Goal: Task Accomplishment & Management: Manage account settings

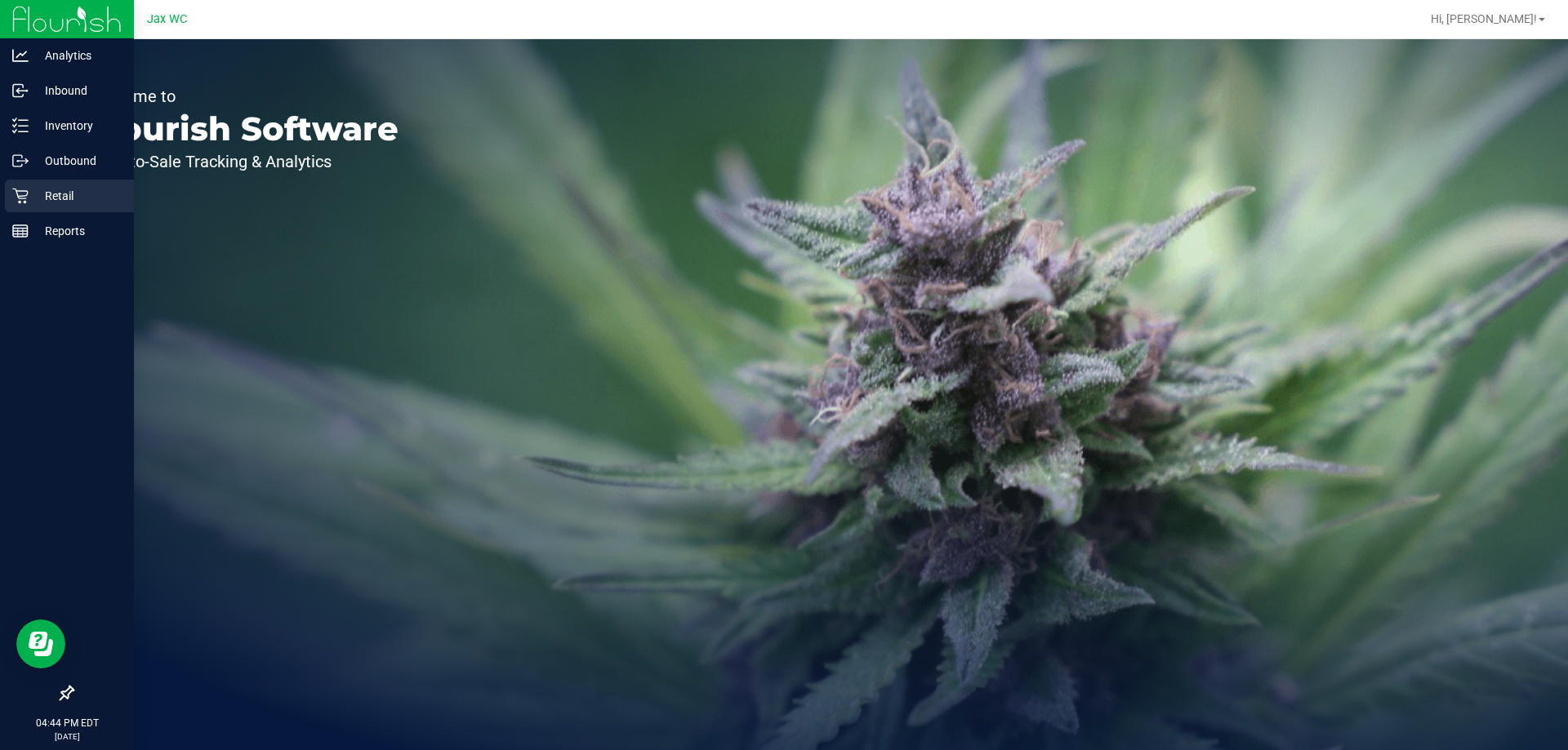
click at [42, 192] on p "Retail" at bounding box center [78, 196] width 98 height 19
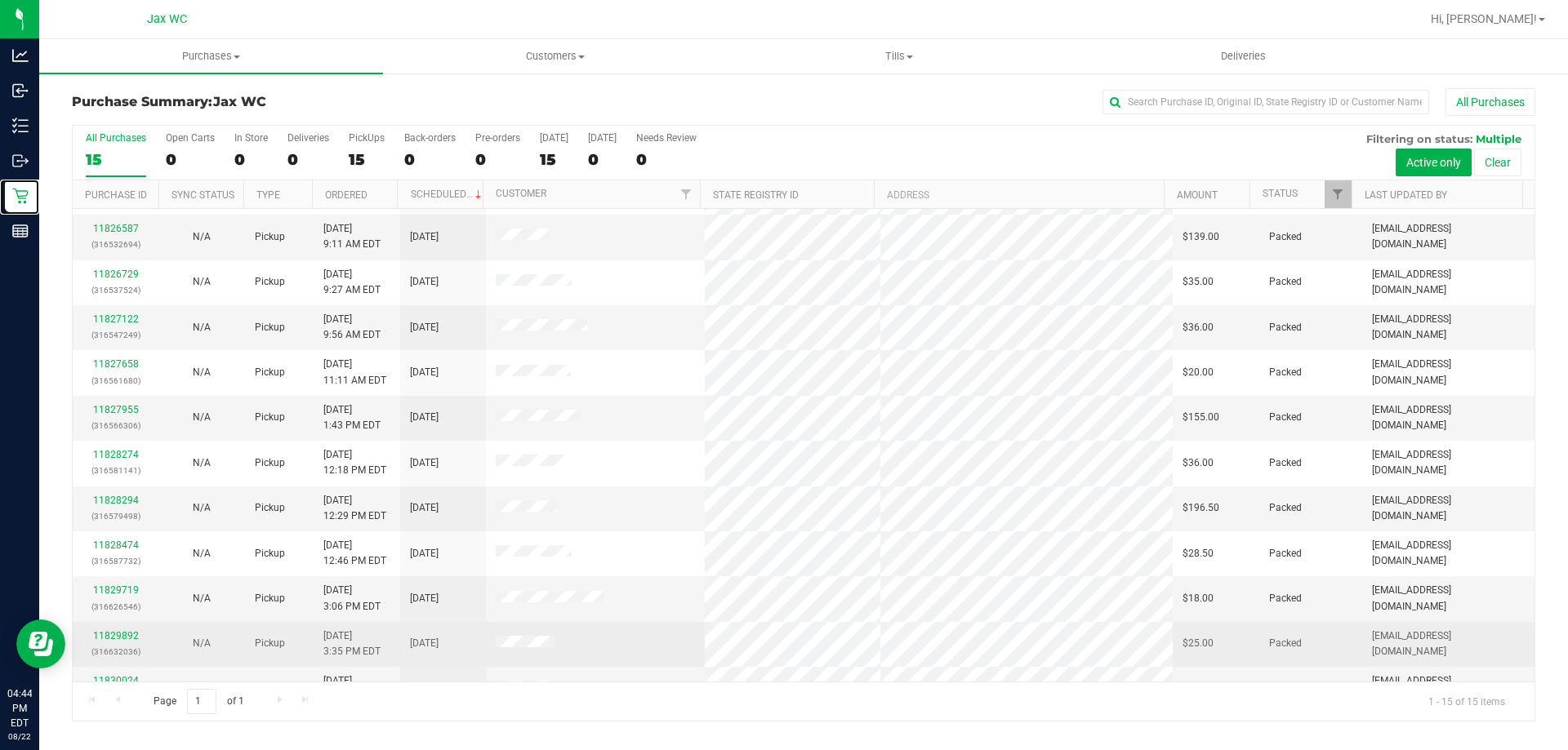
scroll to position [205, 0]
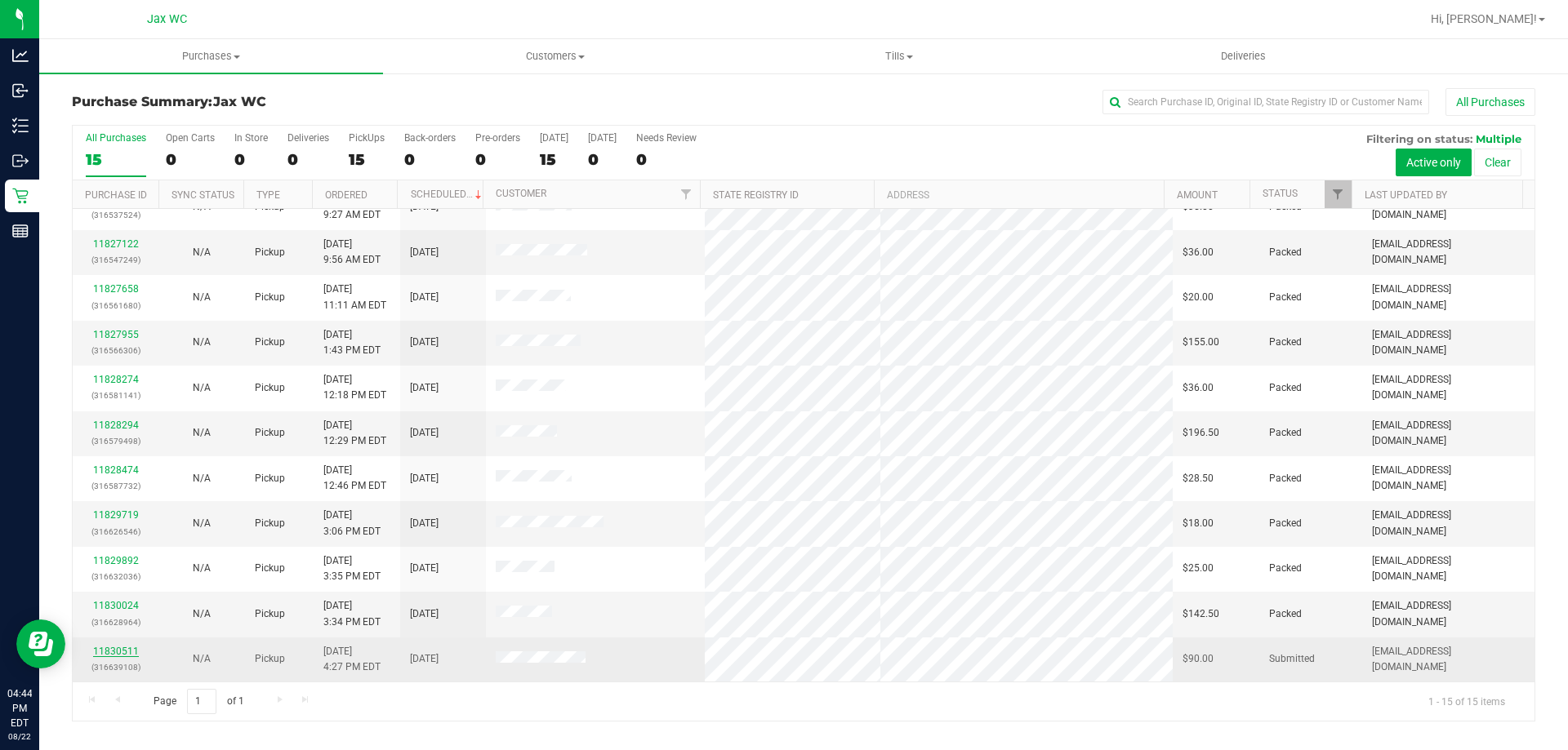
click at [114, 647] on link "11830511" at bounding box center [116, 651] width 46 height 11
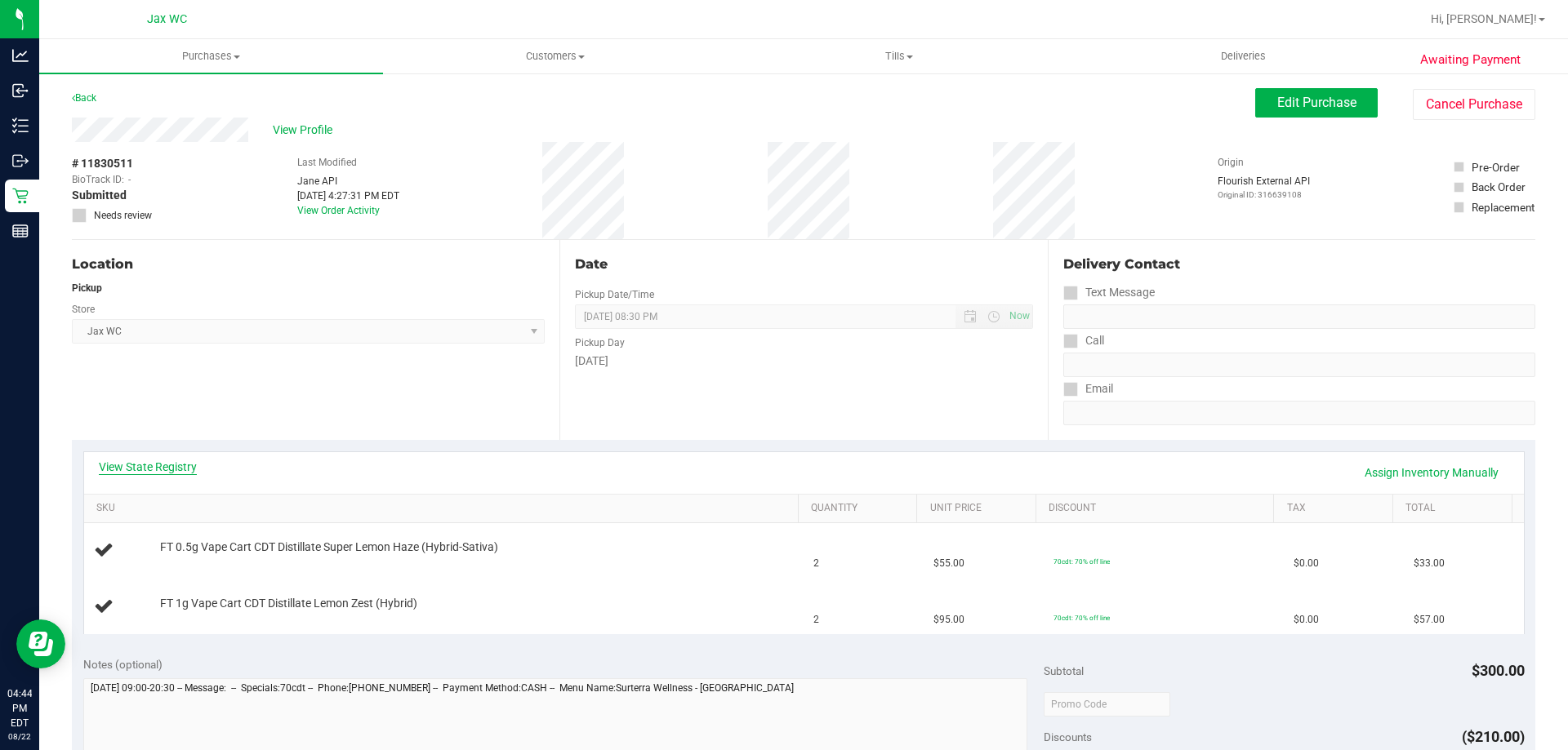
click at [153, 468] on link "View State Registry" at bounding box center [148, 467] width 98 height 16
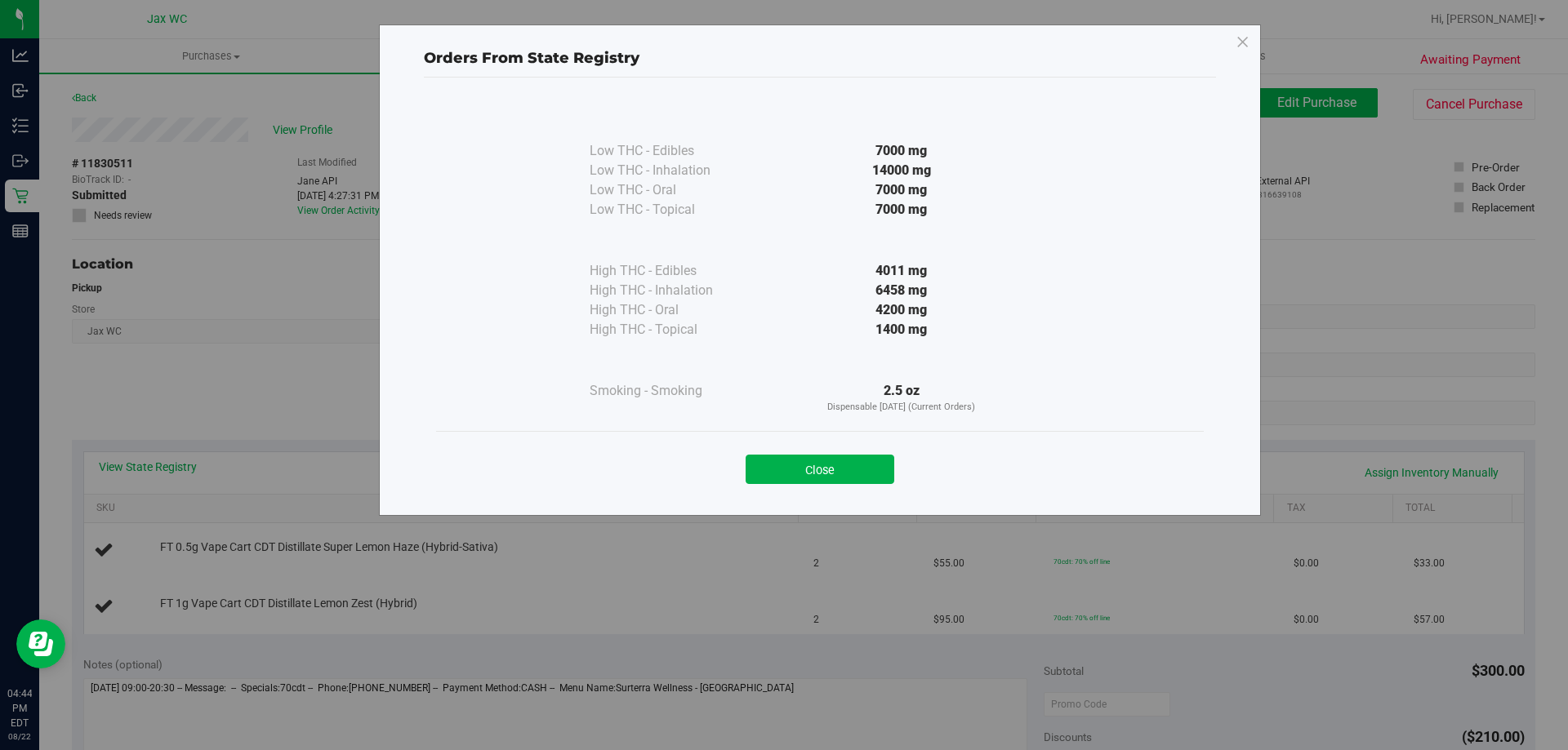
click at [829, 451] on div "Close" at bounding box center [820, 464] width 743 height 41
click at [817, 471] on button "Close" at bounding box center [820, 469] width 148 height 30
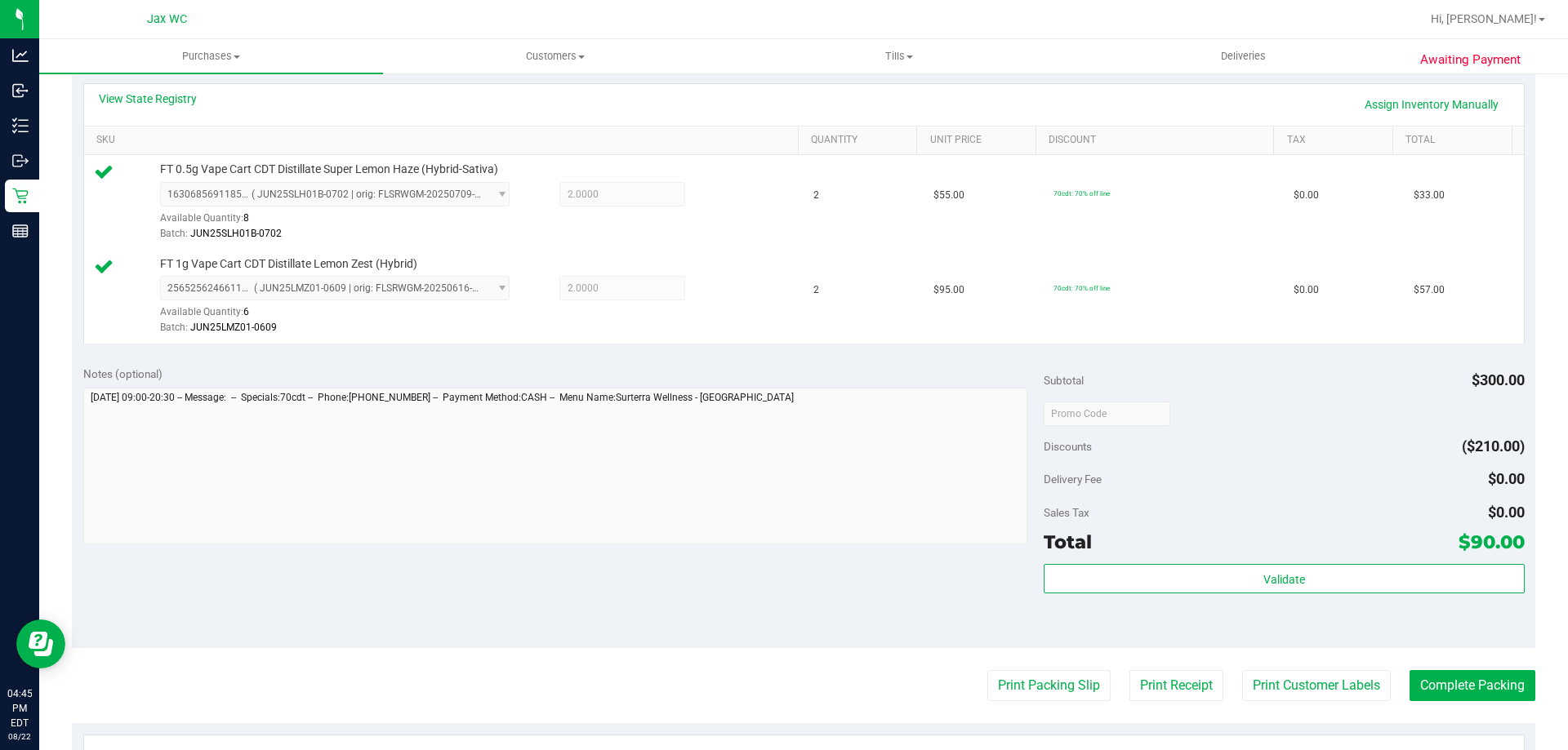
scroll to position [326, 0]
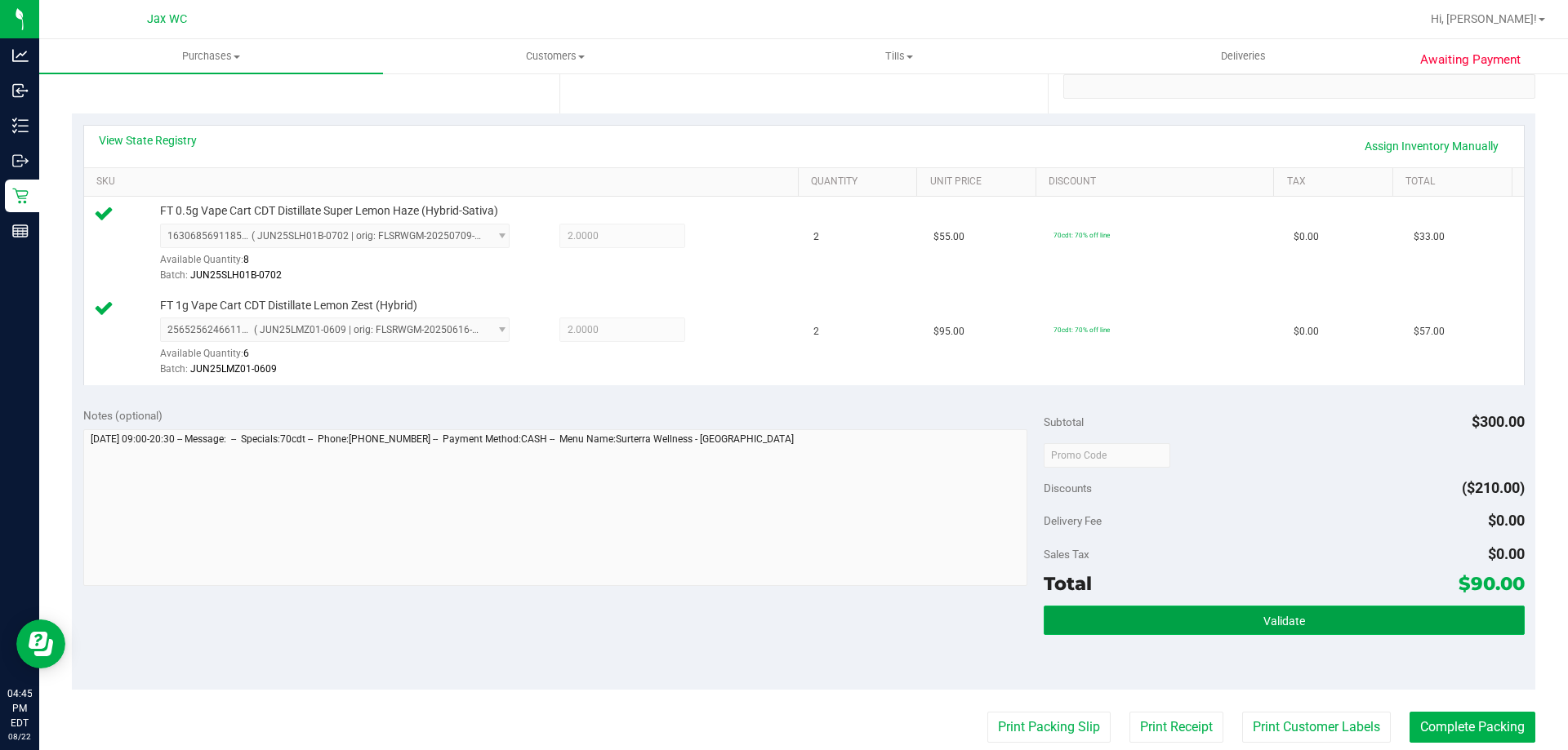
click at [1296, 612] on button "Validate" at bounding box center [1283, 620] width 481 height 30
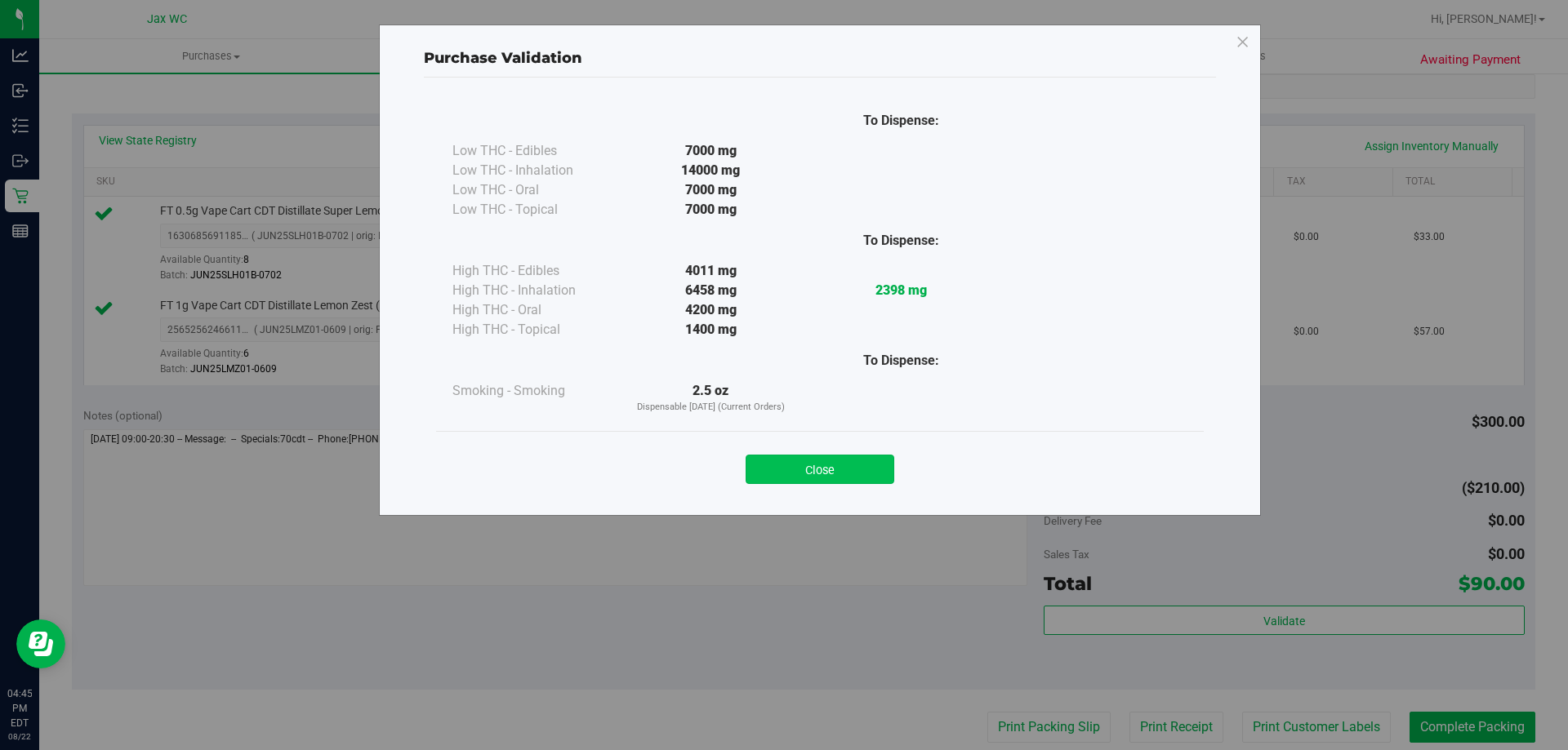
click at [839, 455] on div "Close" at bounding box center [820, 464] width 743 height 41
click at [834, 484] on div "Close" at bounding box center [820, 464] width 768 height 66
click at [865, 471] on button "Close" at bounding box center [820, 469] width 148 height 30
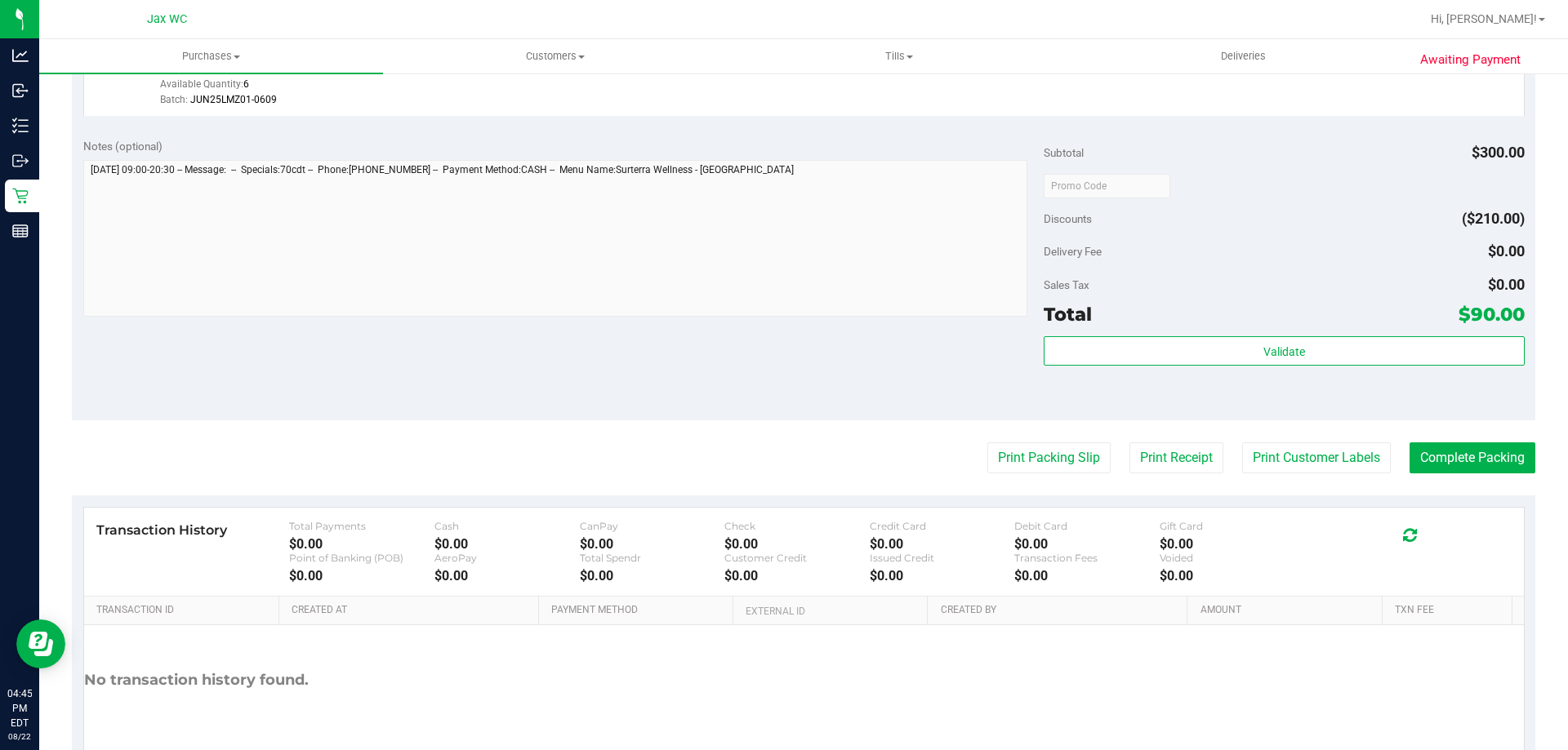
scroll to position [653, 0]
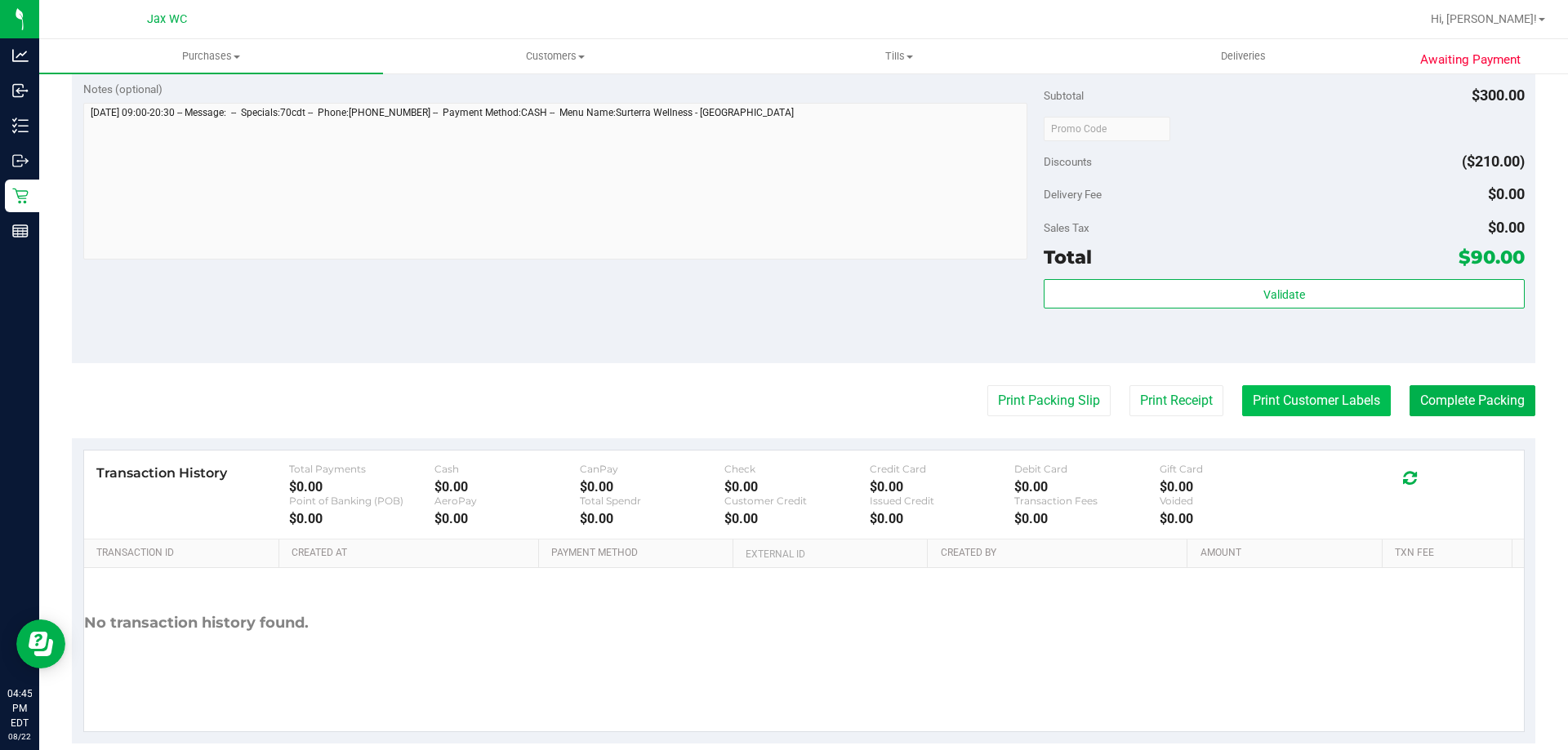
click at [1264, 388] on button "Print Customer Labels" at bounding box center [1316, 401] width 148 height 31
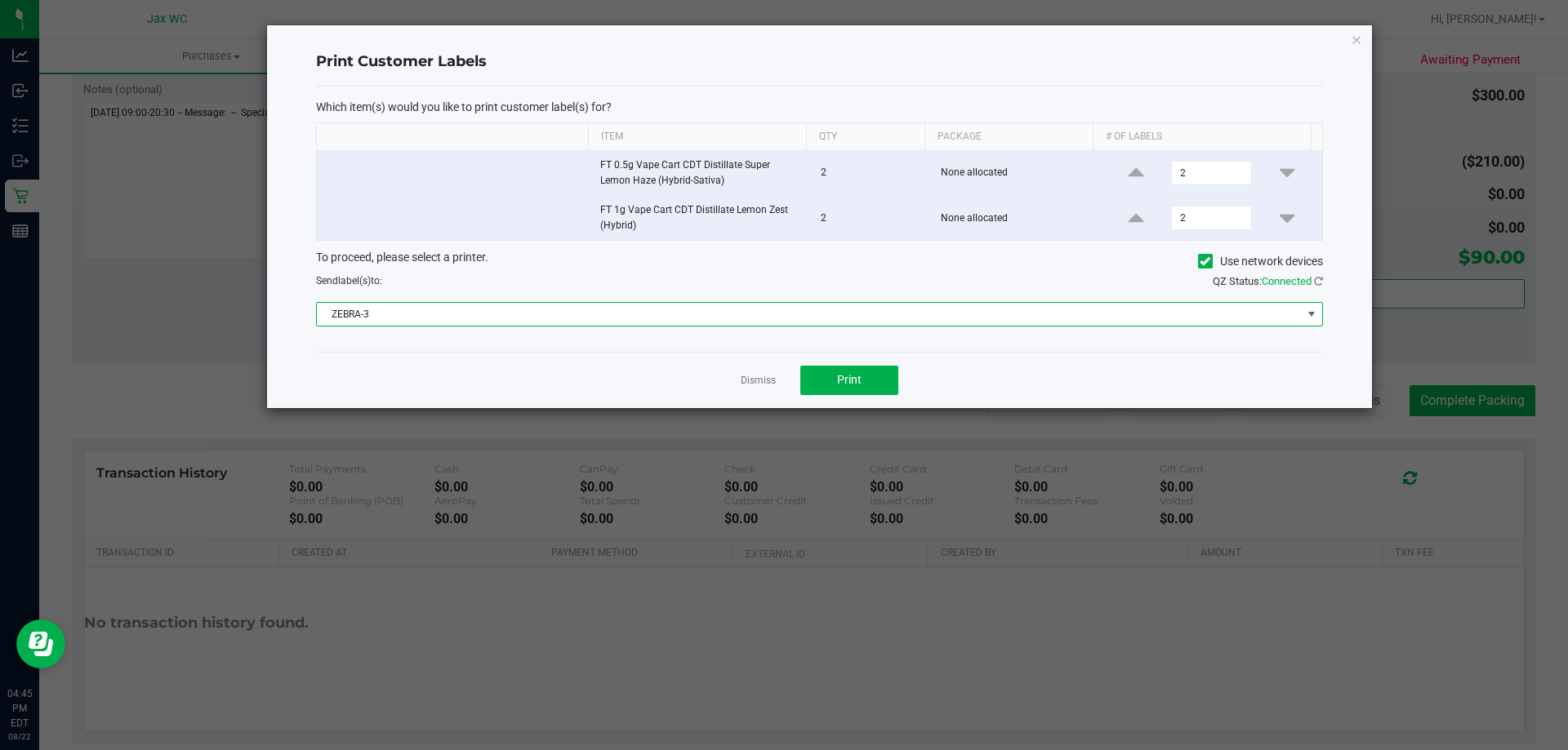
click at [720, 309] on span "ZEBRA-3" at bounding box center [809, 314] width 985 height 23
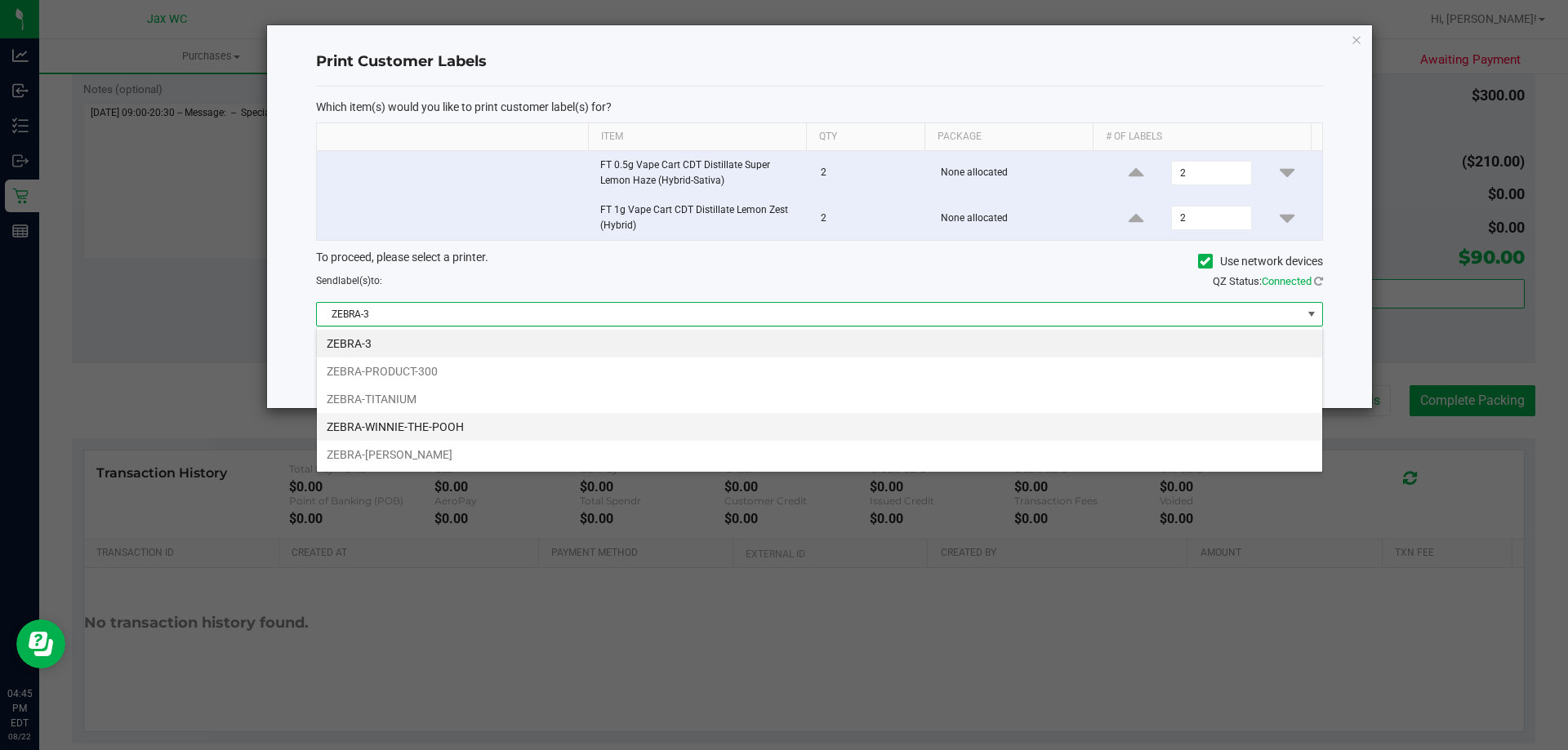
scroll to position [25, 1006]
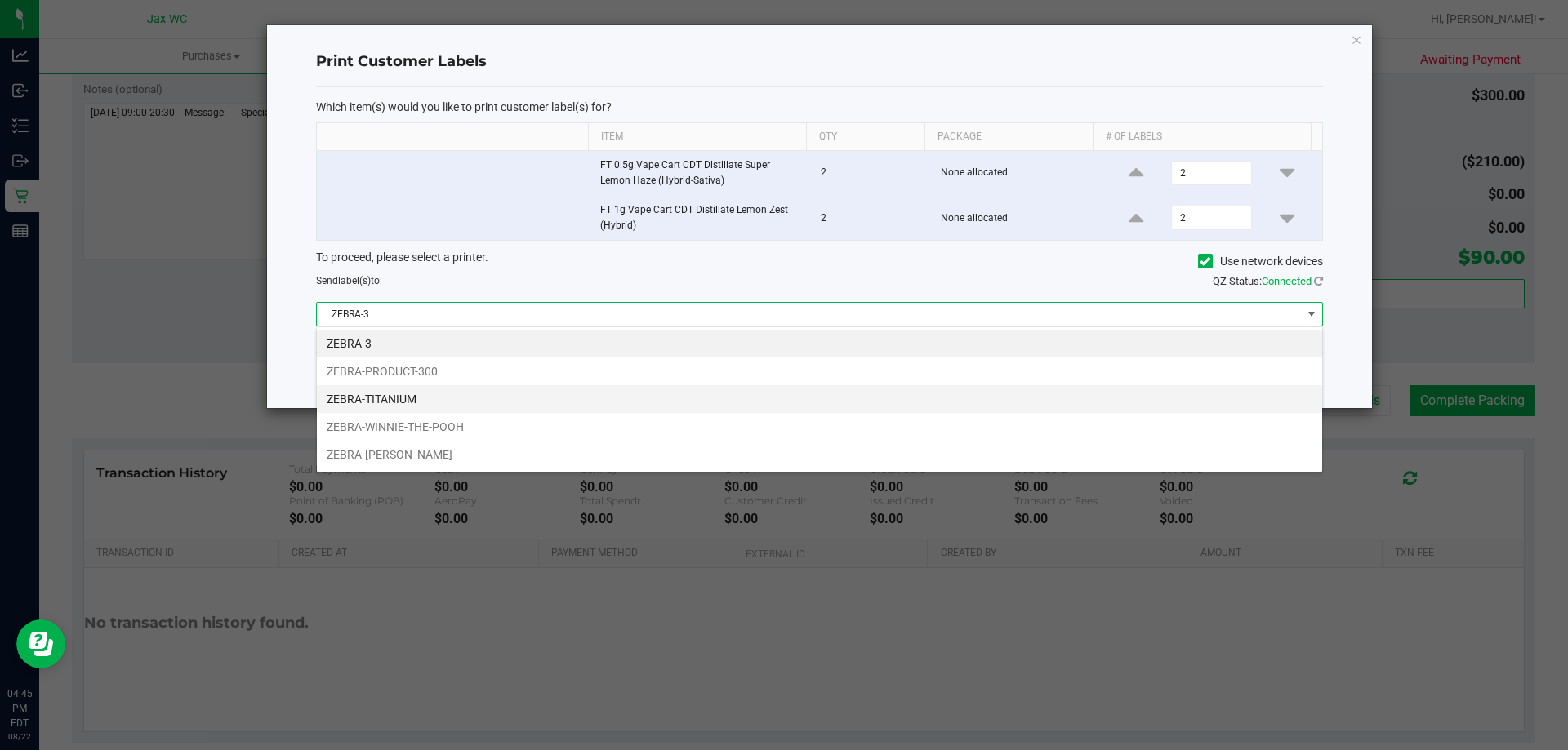
click at [483, 404] on li "ZEBRA-TITANIUM" at bounding box center [820, 399] width 1005 height 28
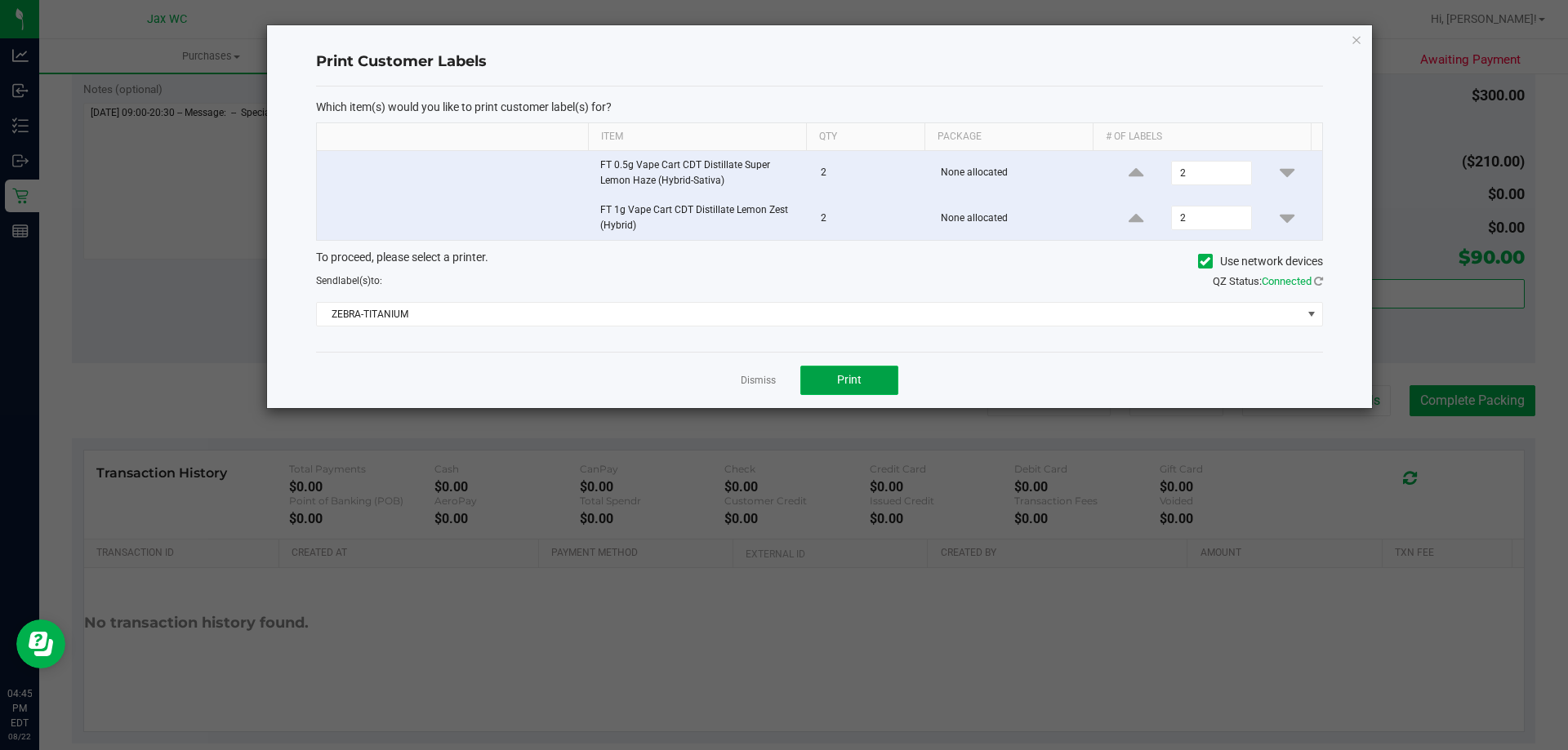
click at [852, 380] on span "Print" at bounding box center [849, 379] width 25 height 13
drag, startPoint x: 751, startPoint y: 378, endPoint x: 757, endPoint y: 388, distance: 11.7
click at [752, 378] on link "Dismiss" at bounding box center [758, 381] width 35 height 14
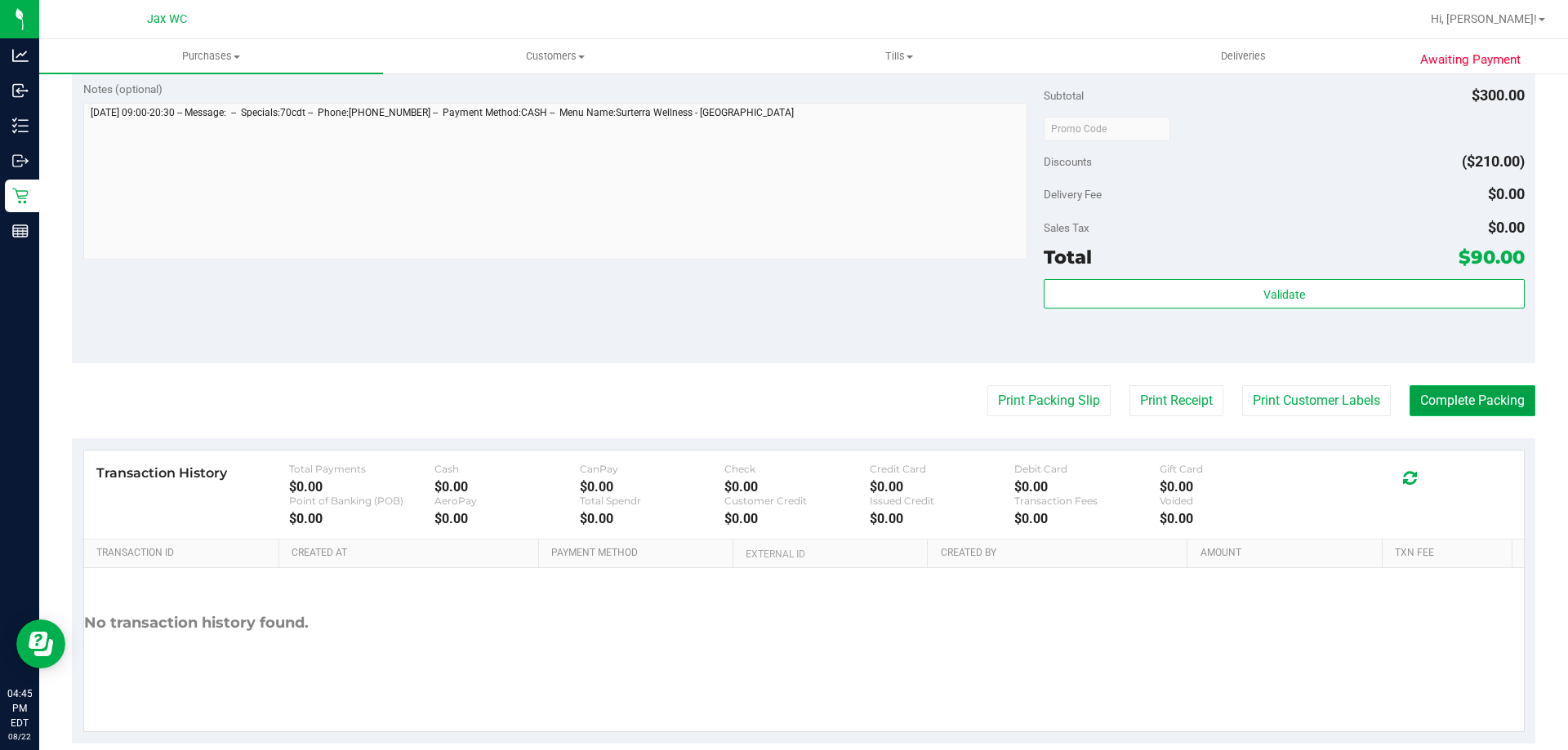
click at [1469, 395] on button "Complete Packing" at bounding box center [1472, 401] width 125 height 31
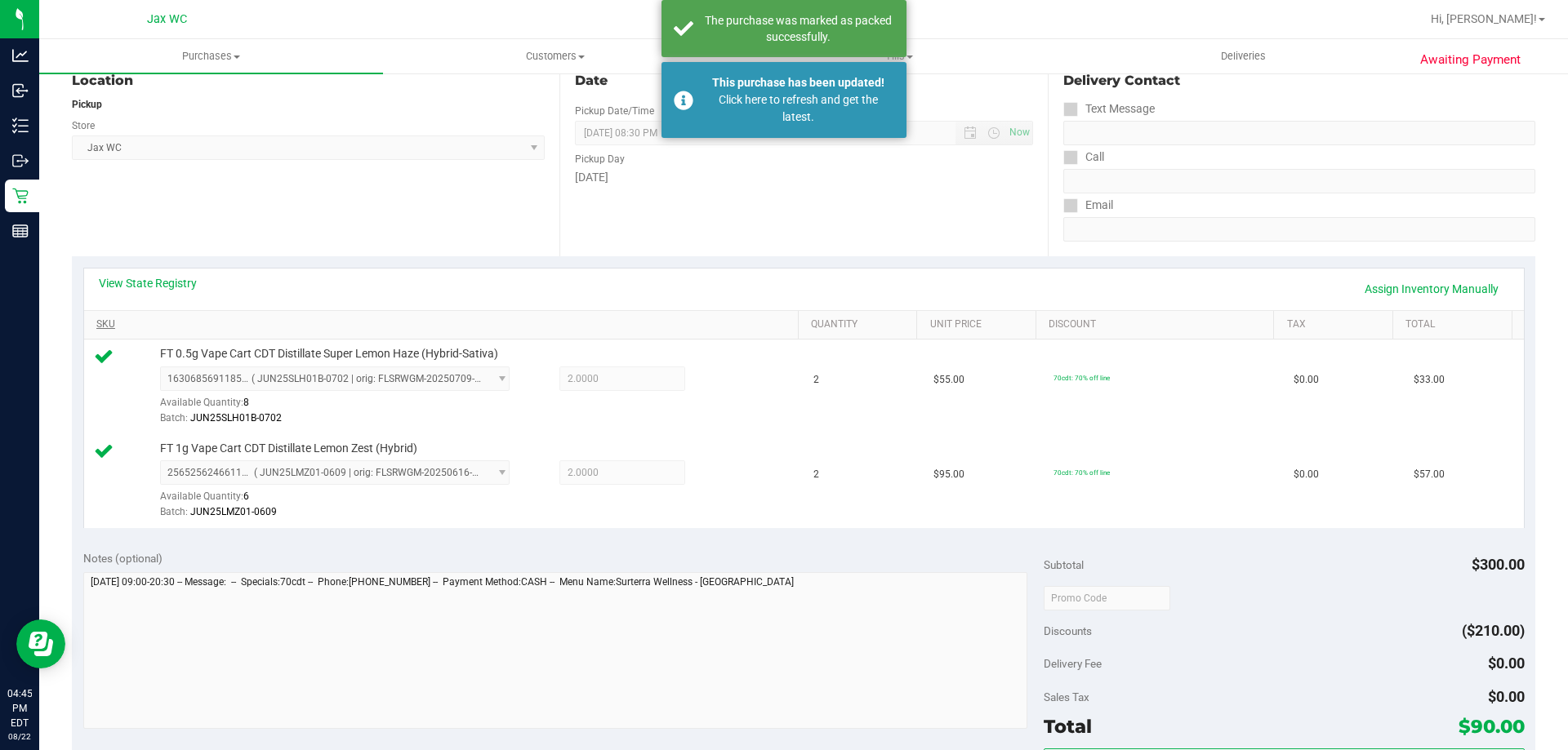
scroll to position [164, 0]
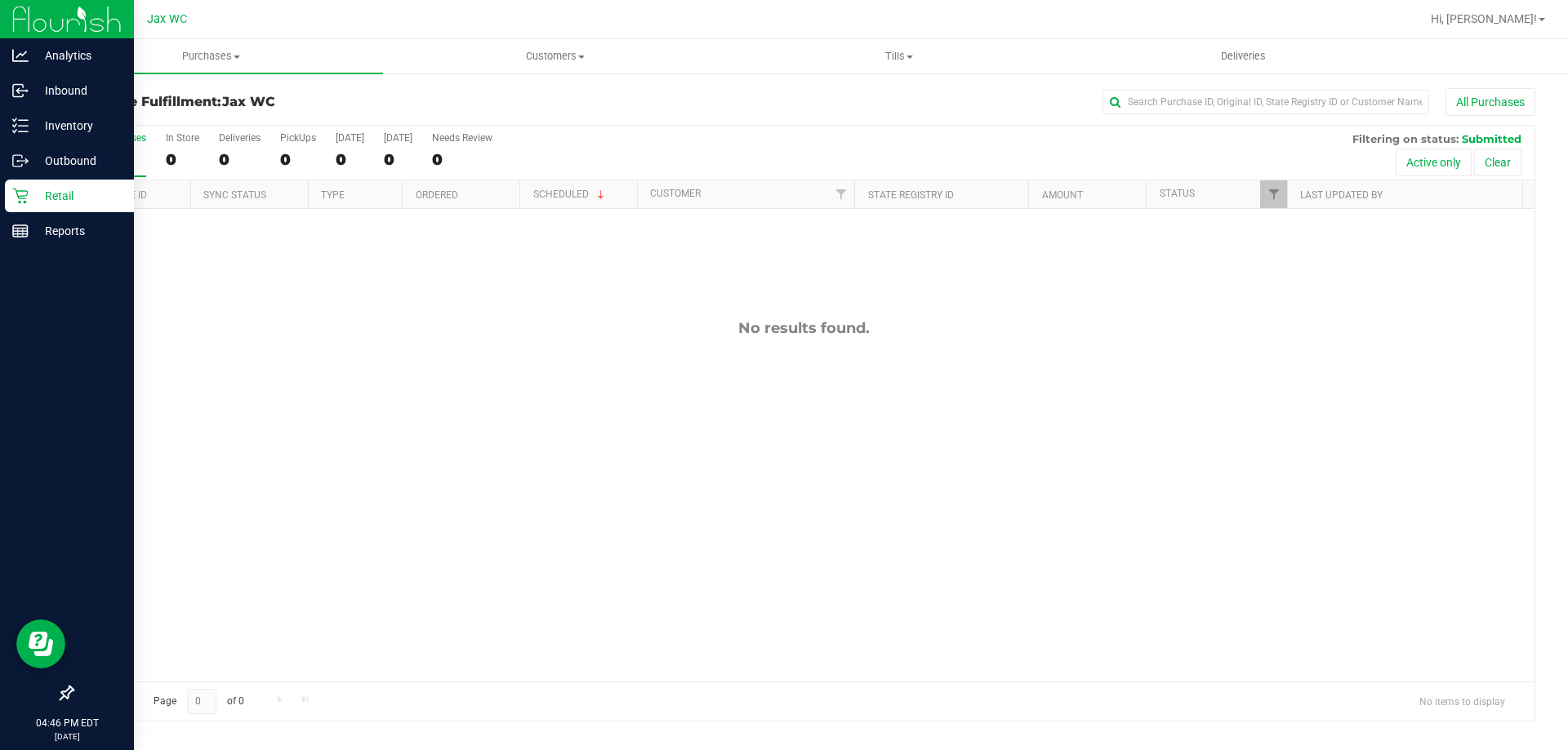
click at [15, 199] on icon at bounding box center [19, 196] width 16 height 16
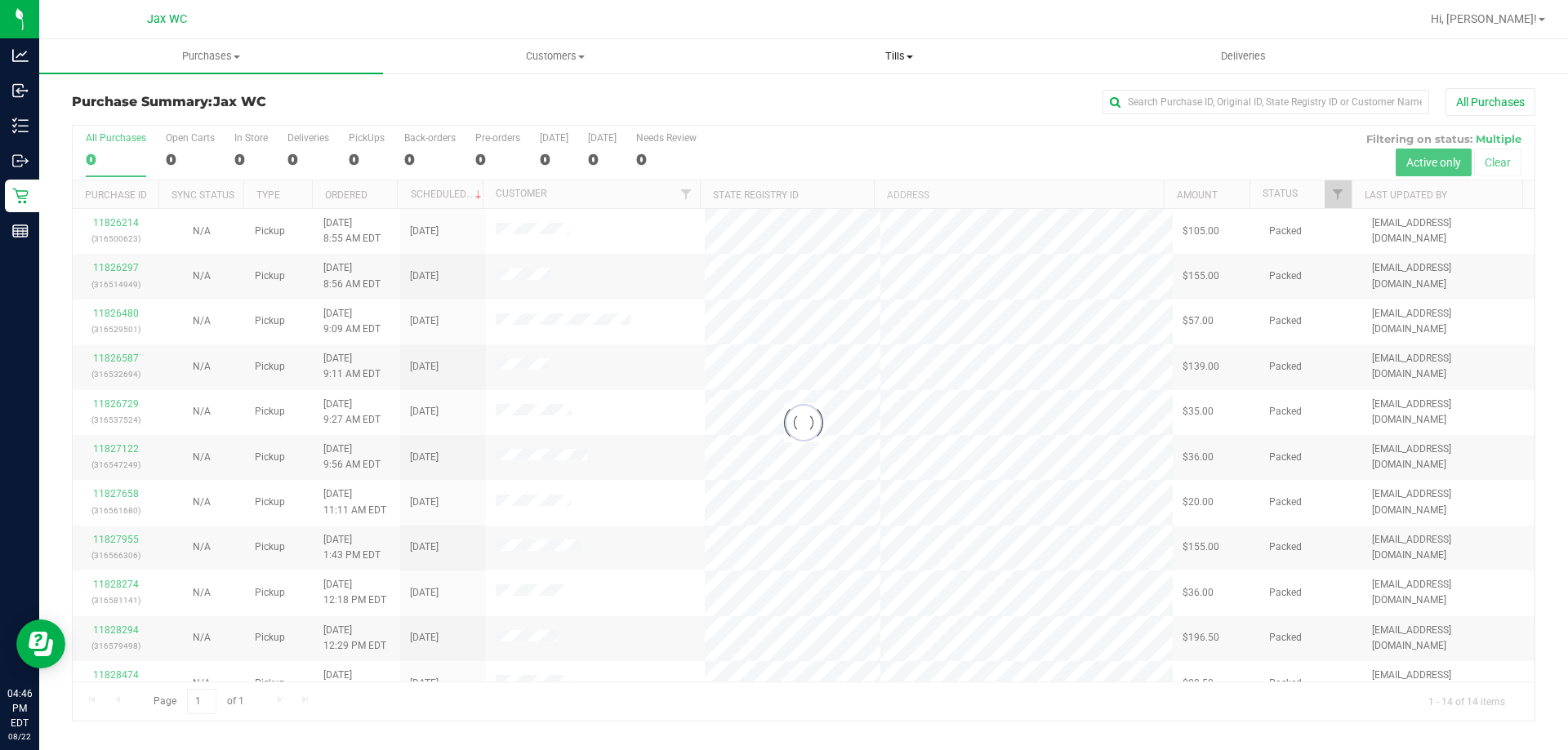
click at [898, 47] on uib-tab-heading "Tills Manage tills Reconcile e-payments" at bounding box center [898, 56] width 342 height 33
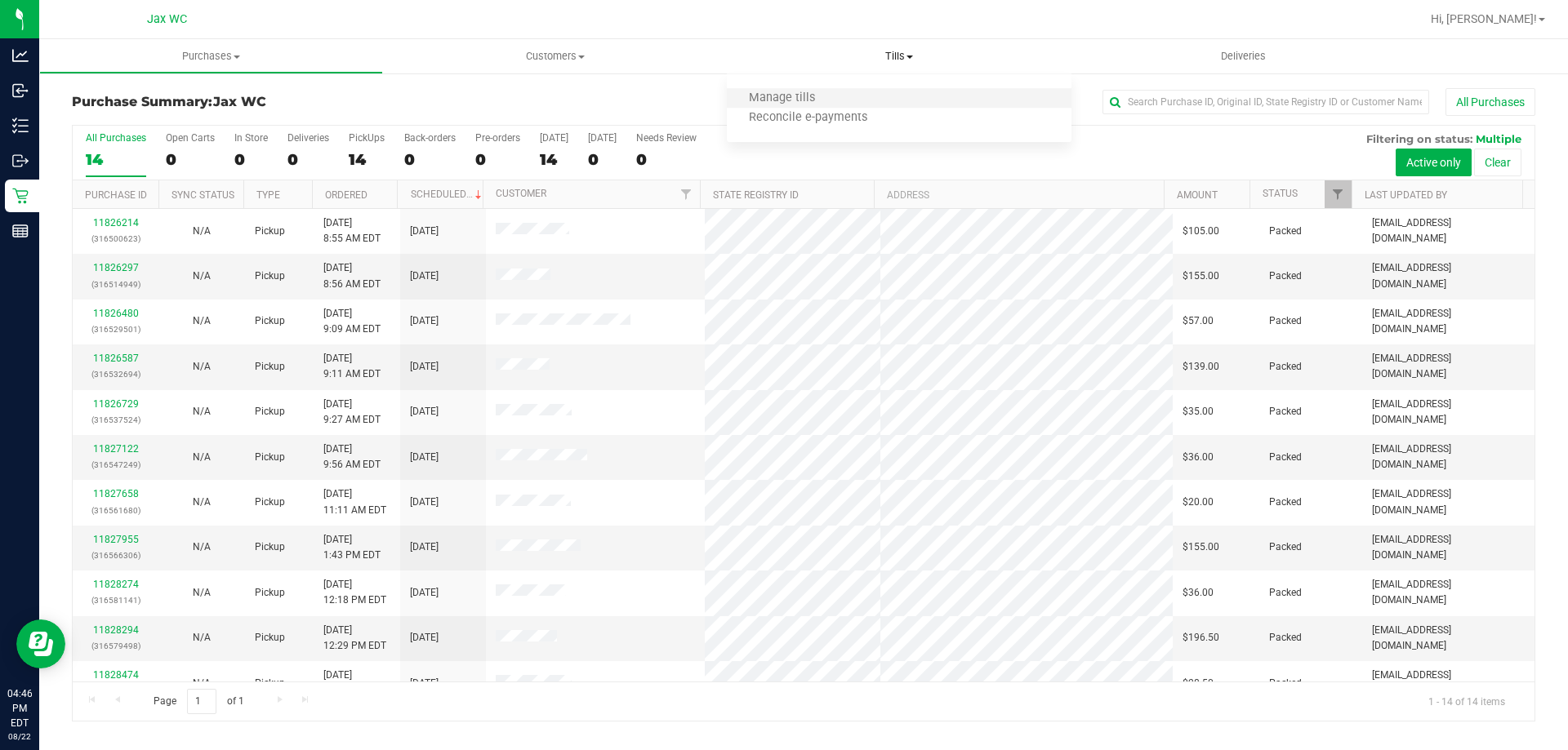
click at [781, 90] on li "Manage tills" at bounding box center [899, 98] width 344 height 19
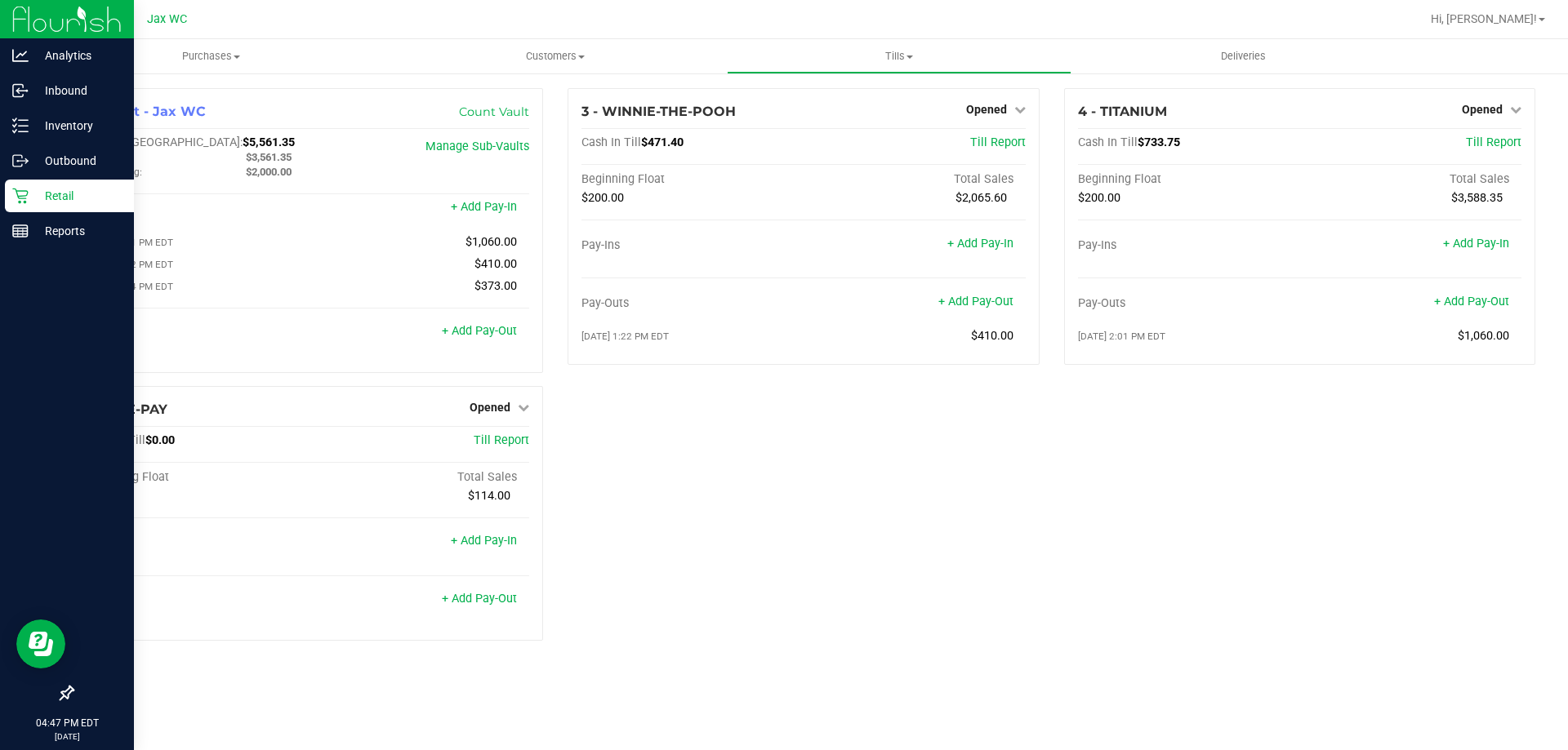
click at [26, 192] on icon at bounding box center [19, 196] width 16 height 16
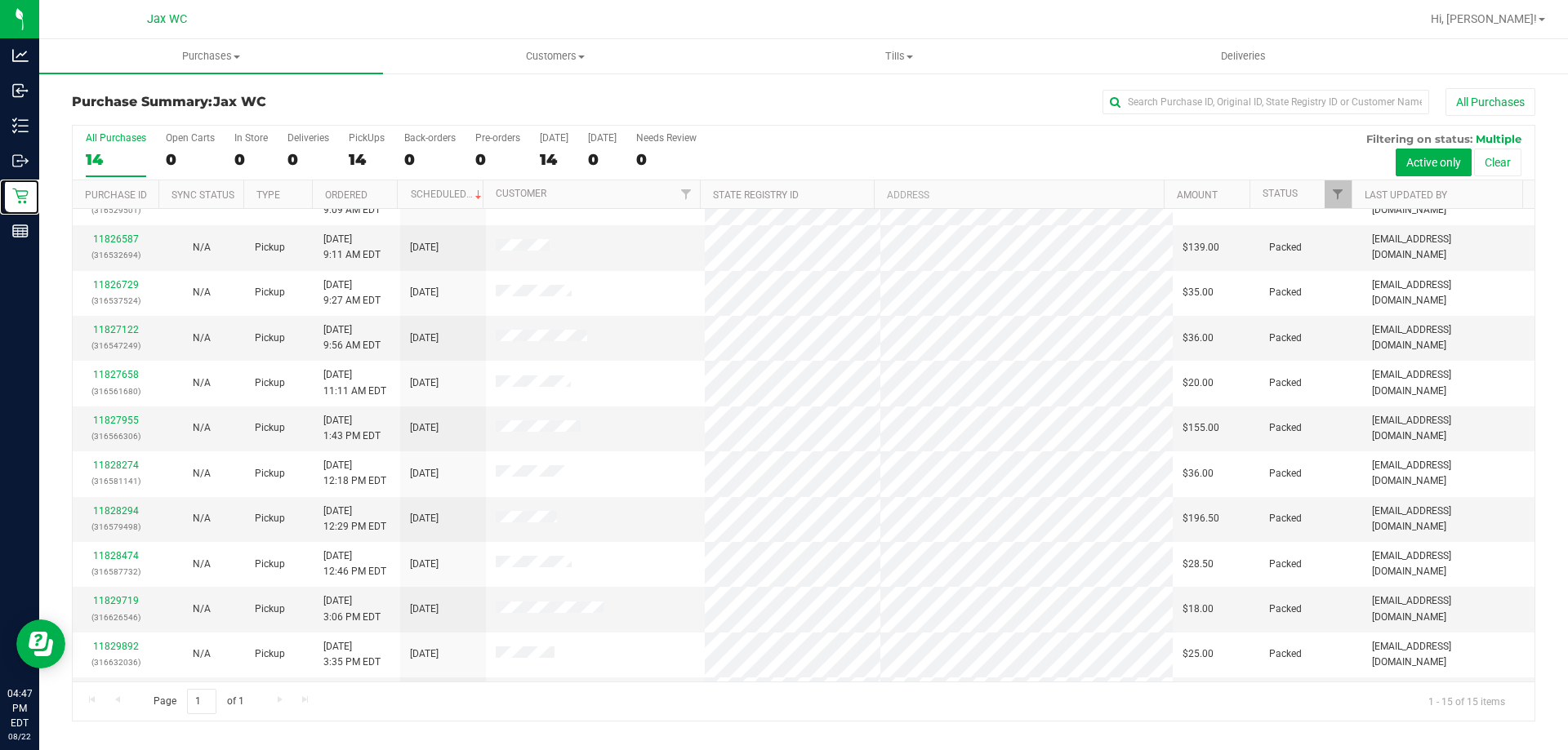
scroll to position [205, 0]
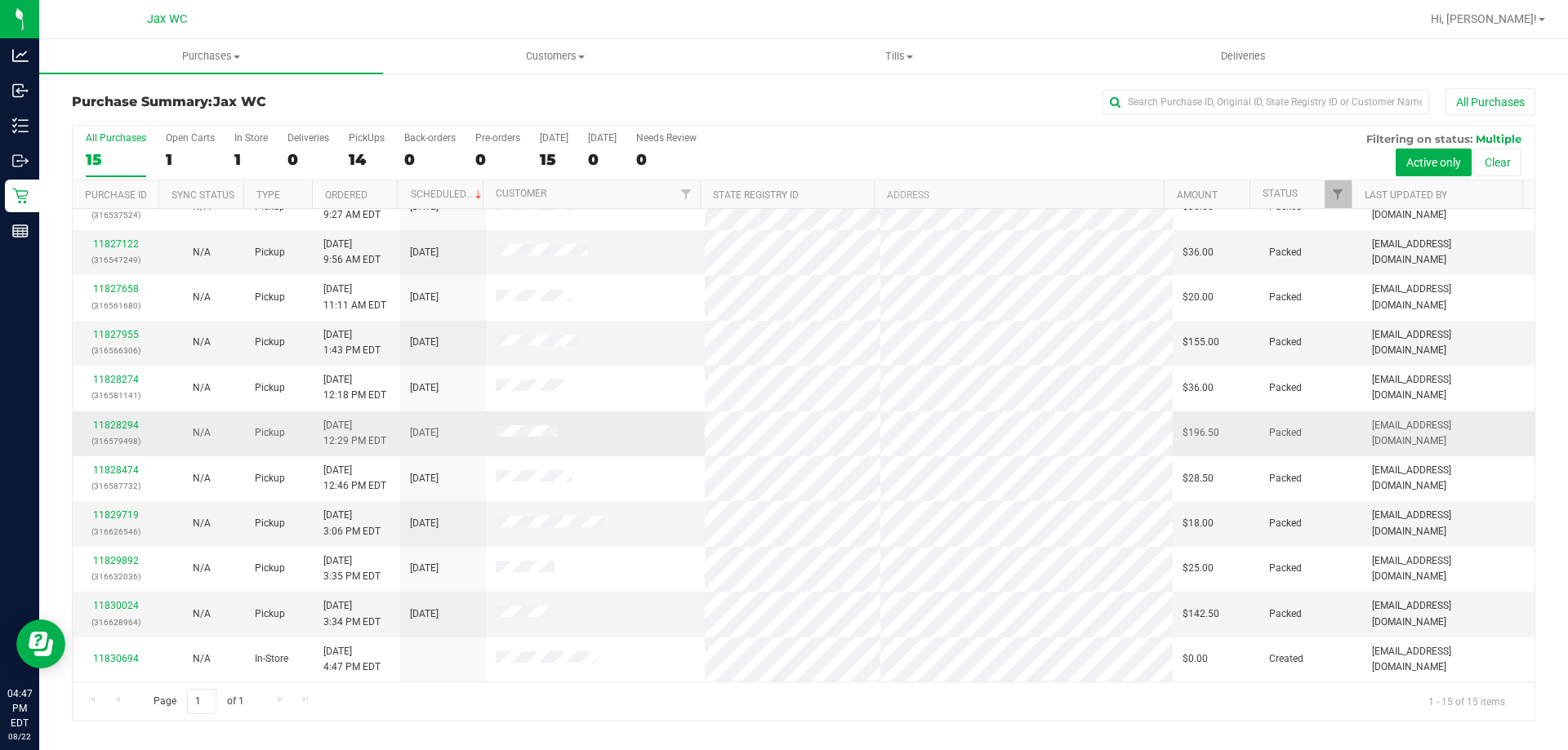
click at [512, 425] on span at bounding box center [526, 433] width 61 height 16
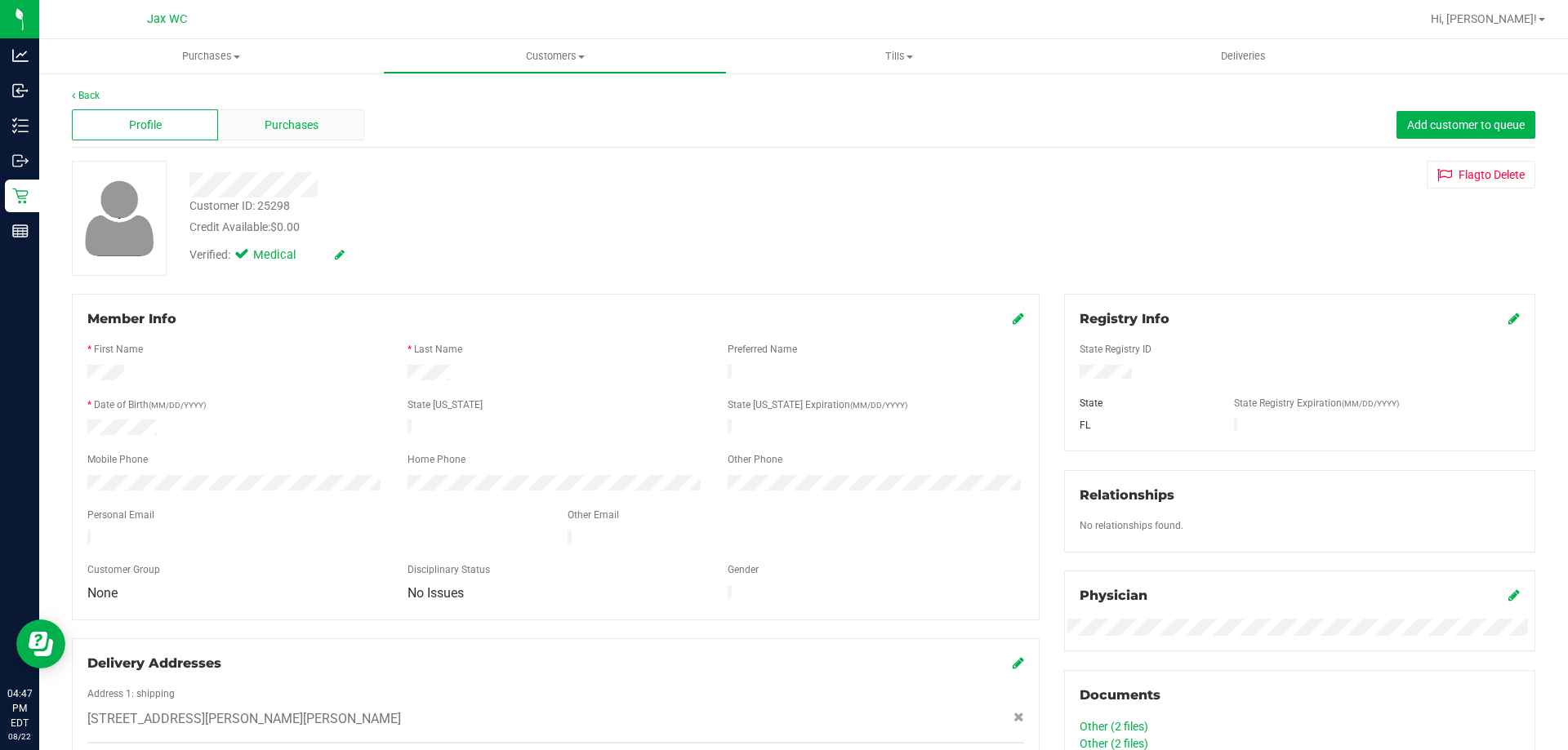
click at [310, 127] on span "Purchases" at bounding box center [292, 125] width 54 height 17
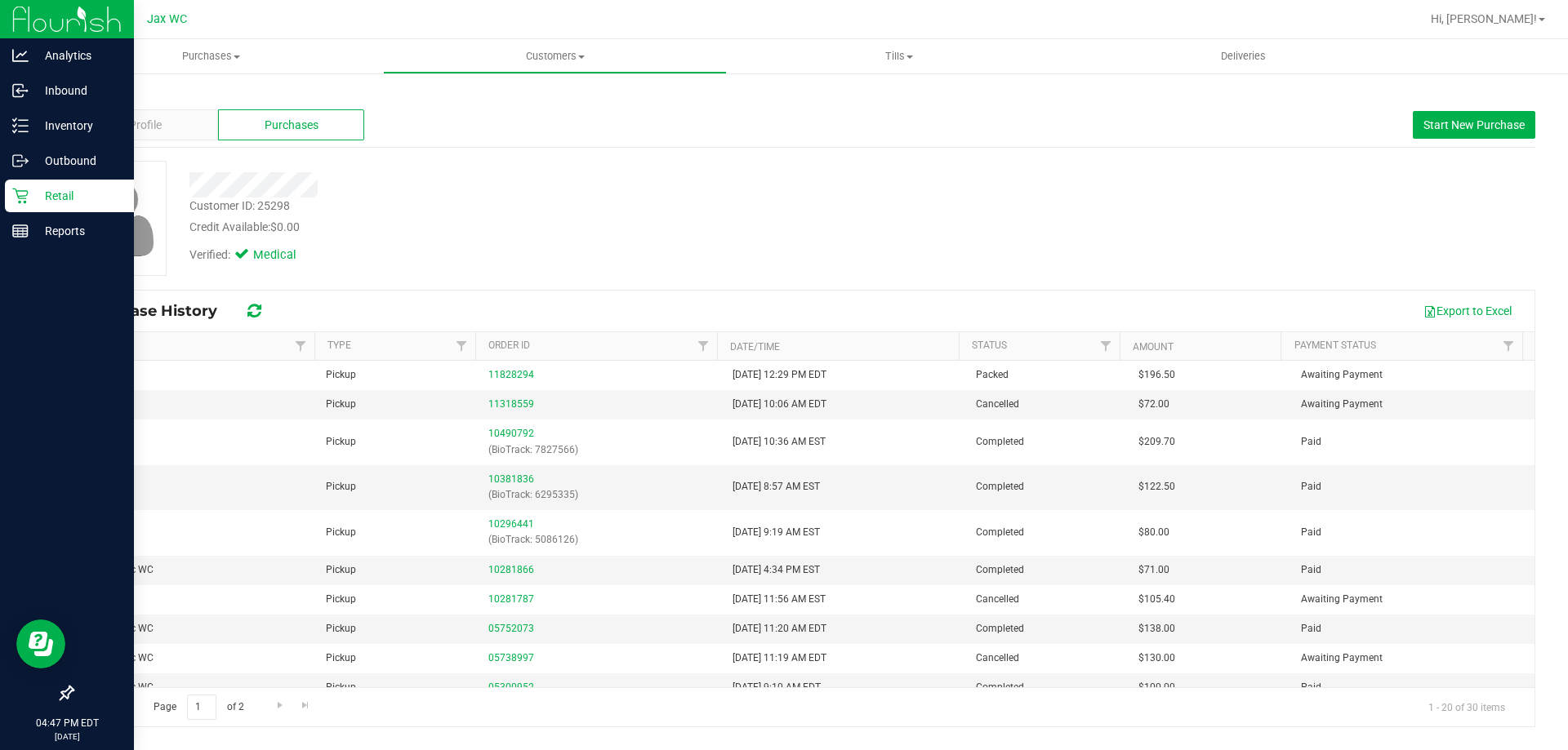
click at [54, 192] on p "Retail" at bounding box center [78, 196] width 98 height 19
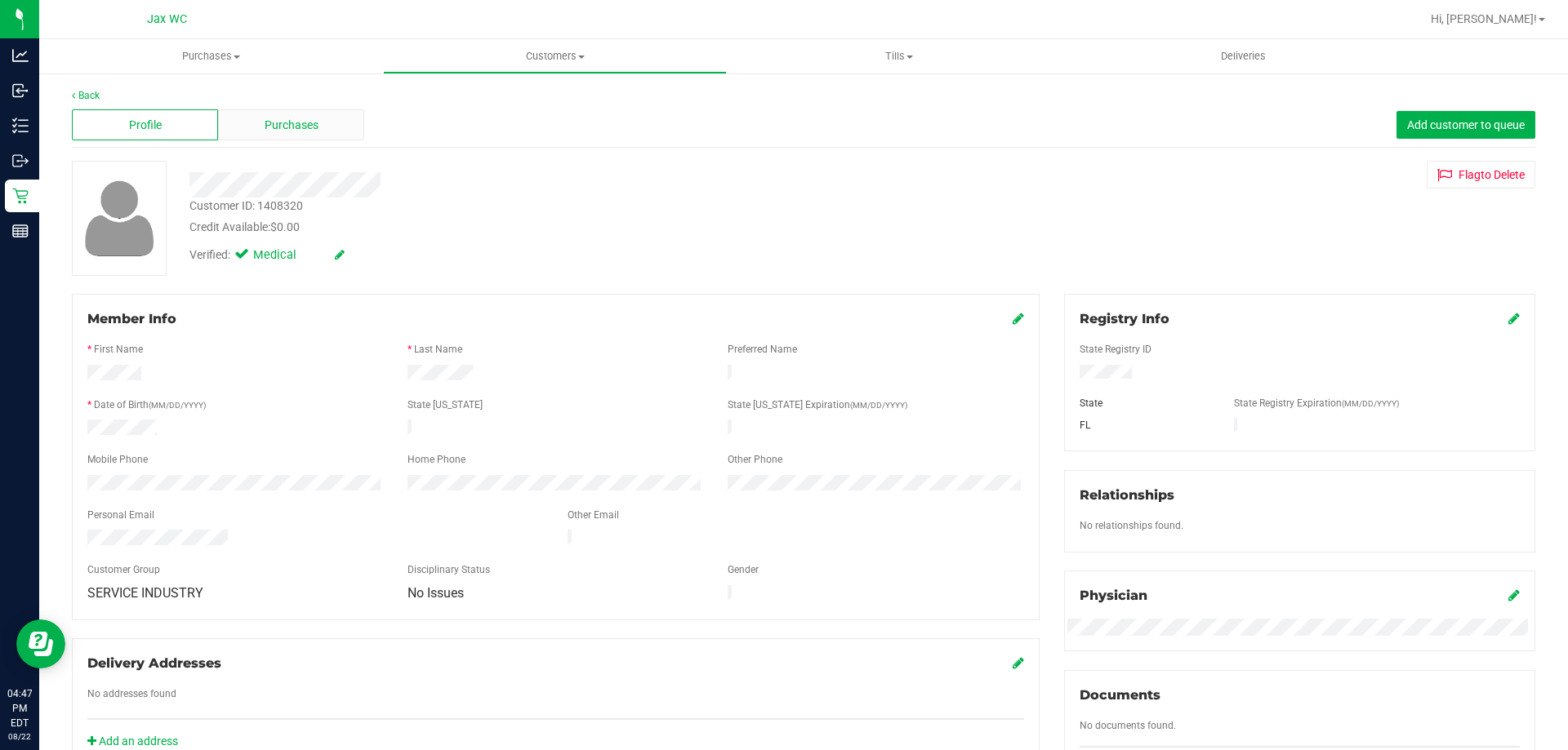
click at [267, 131] on span "Purchases" at bounding box center [292, 125] width 54 height 17
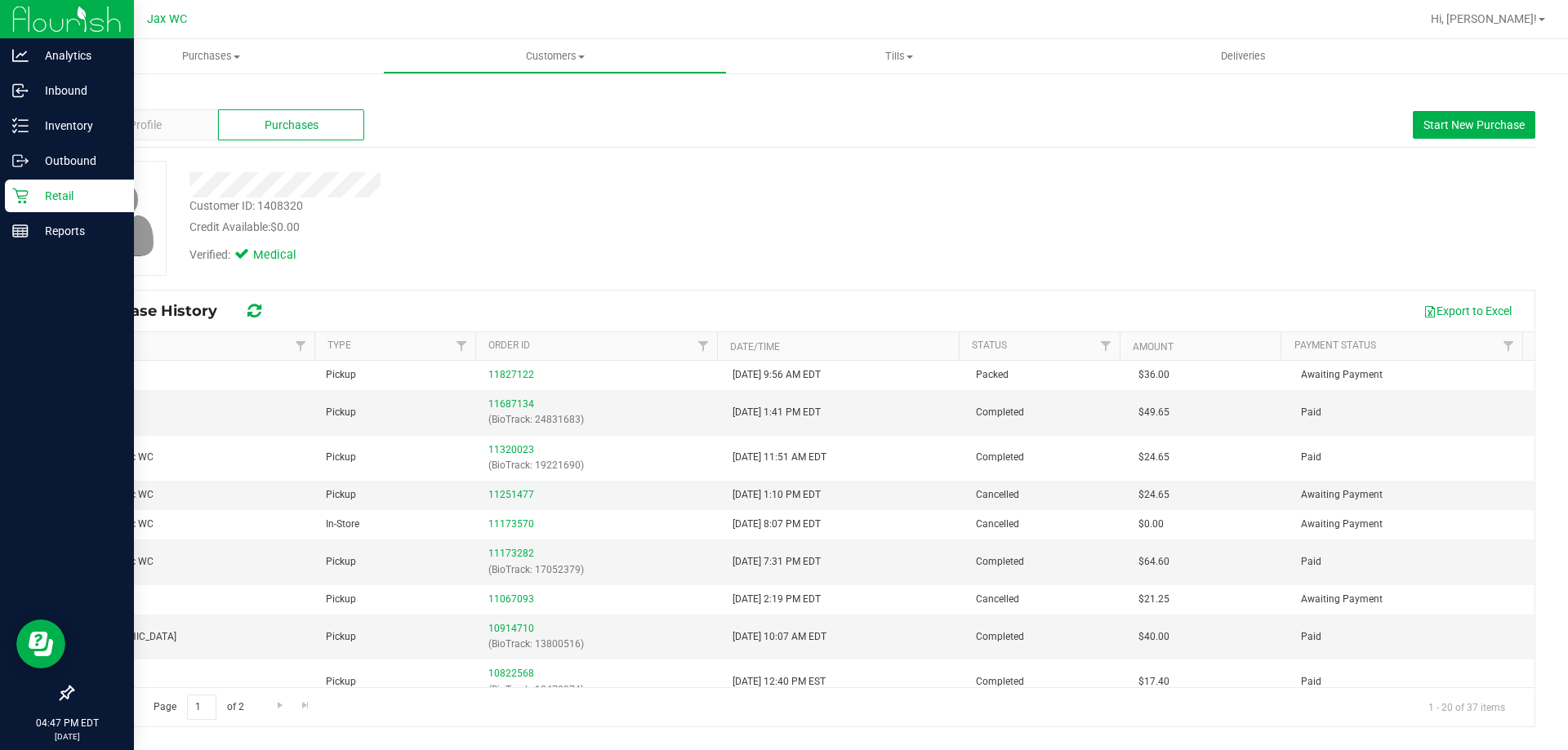
click at [41, 193] on p "Retail" at bounding box center [78, 196] width 98 height 19
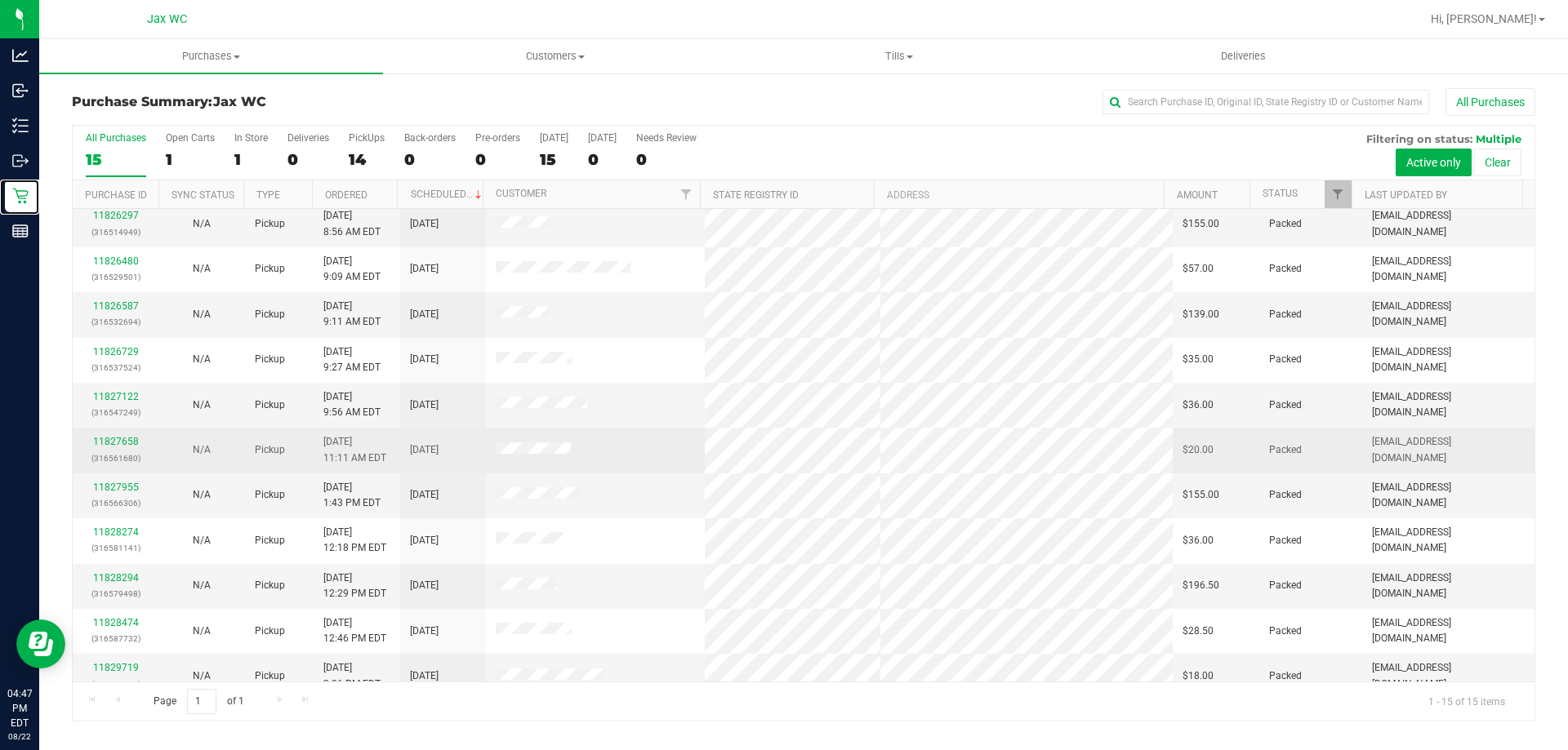
scroll to position [81, 0]
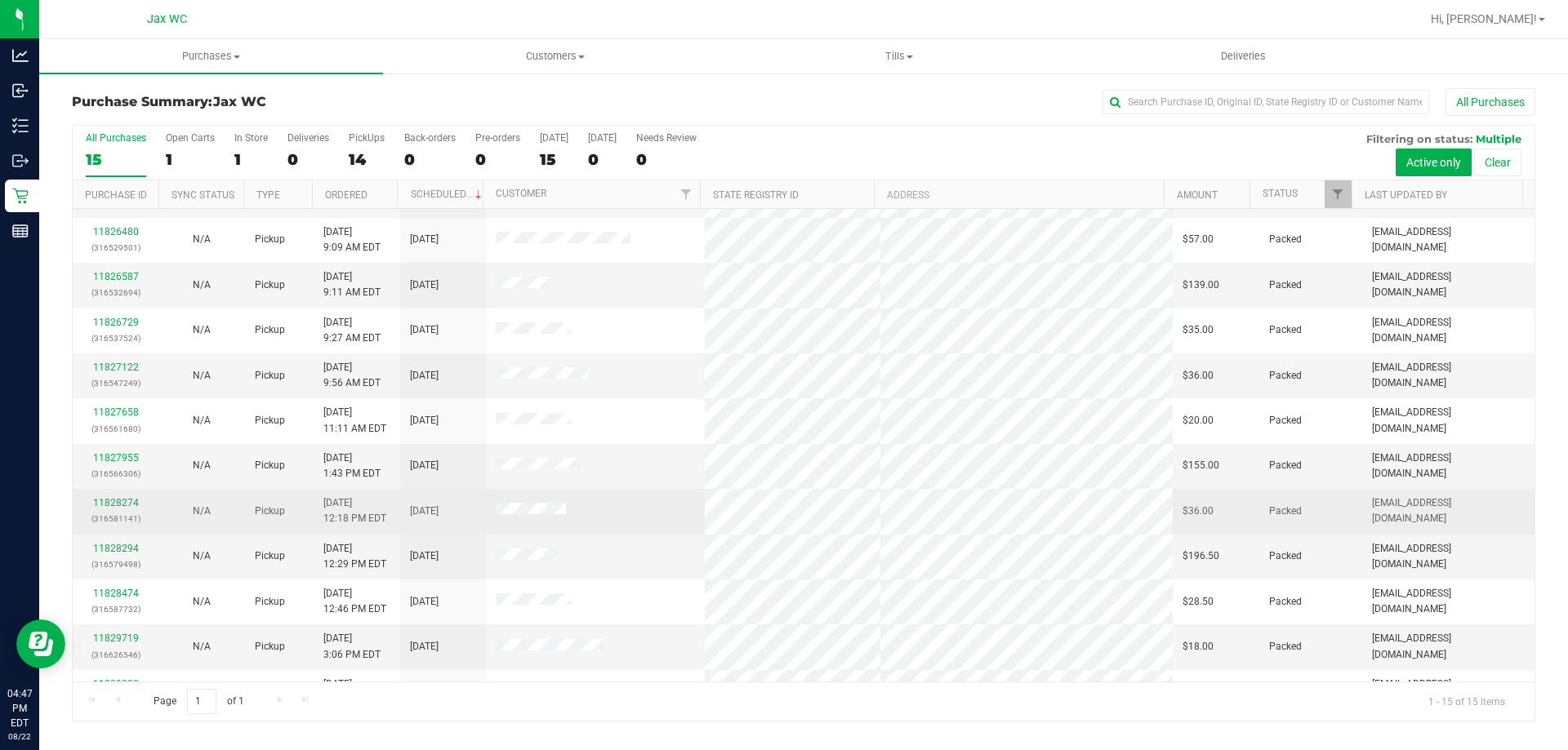
click at [526, 518] on span at bounding box center [531, 511] width 70 height 16
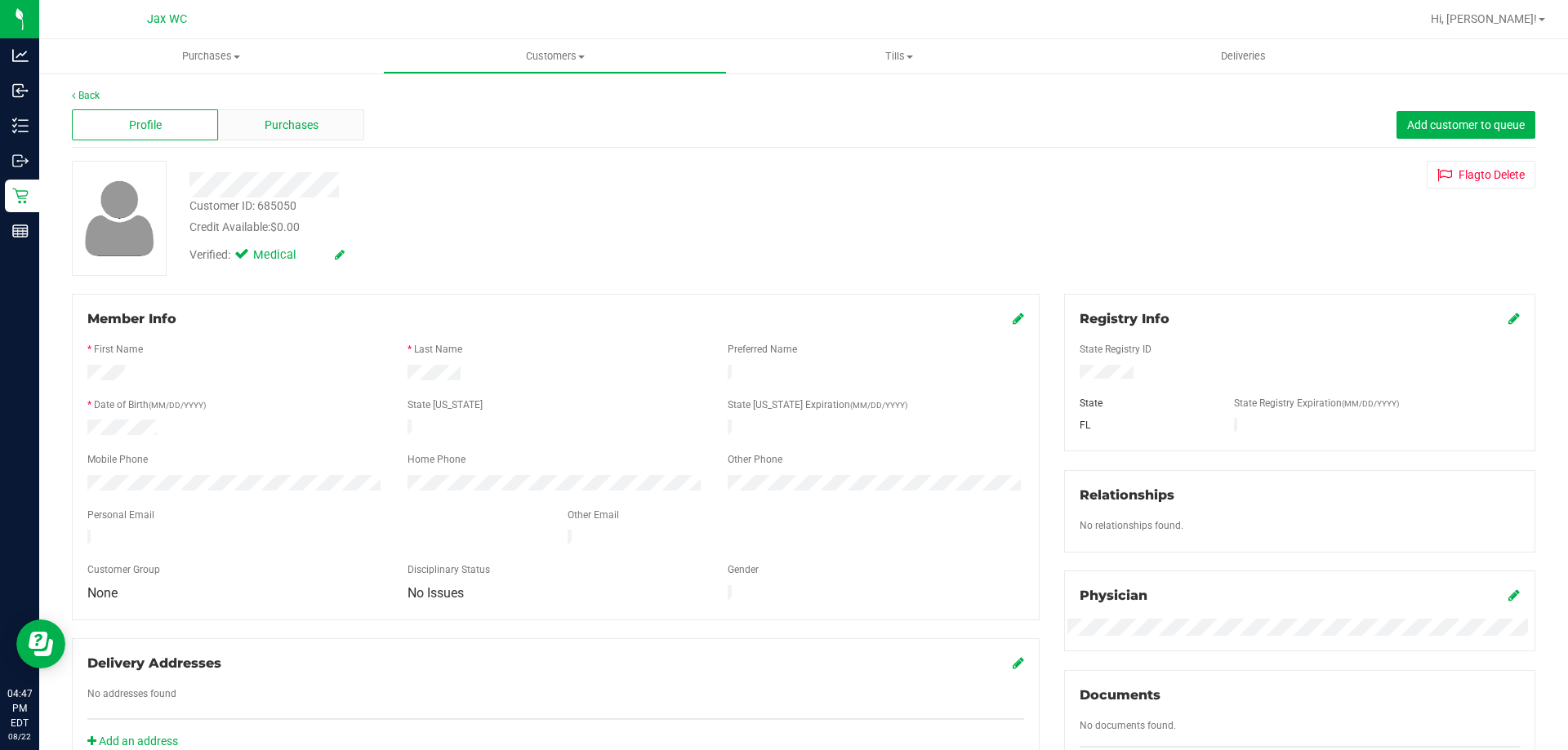
click at [304, 134] on div "Purchases" at bounding box center [291, 125] width 146 height 31
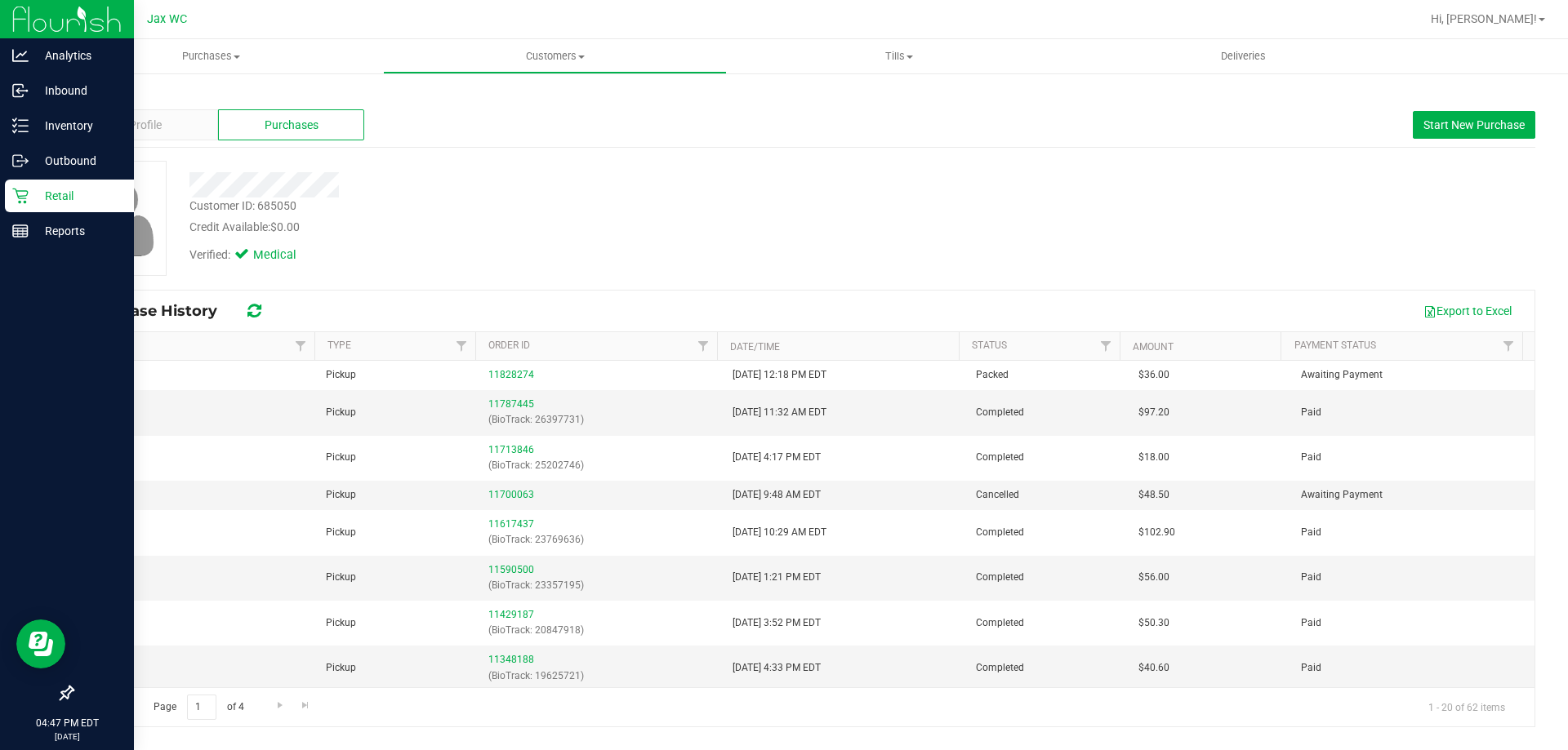
click at [24, 209] on div "Retail" at bounding box center [70, 196] width 129 height 33
